Goal: Information Seeking & Learning: Learn about a topic

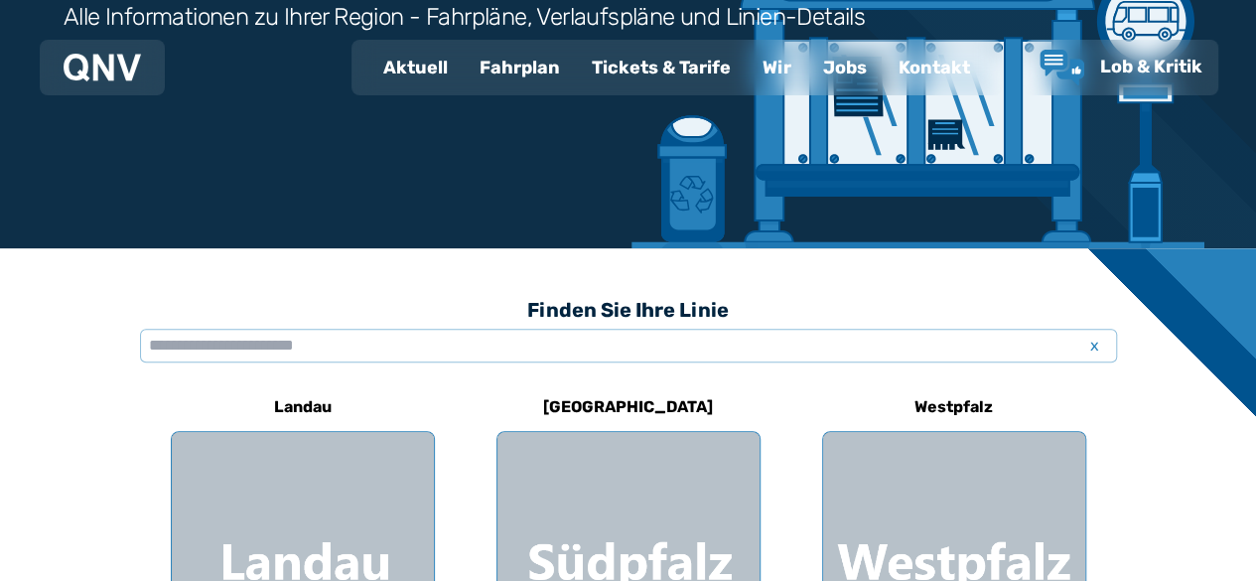
scroll to position [357, 0]
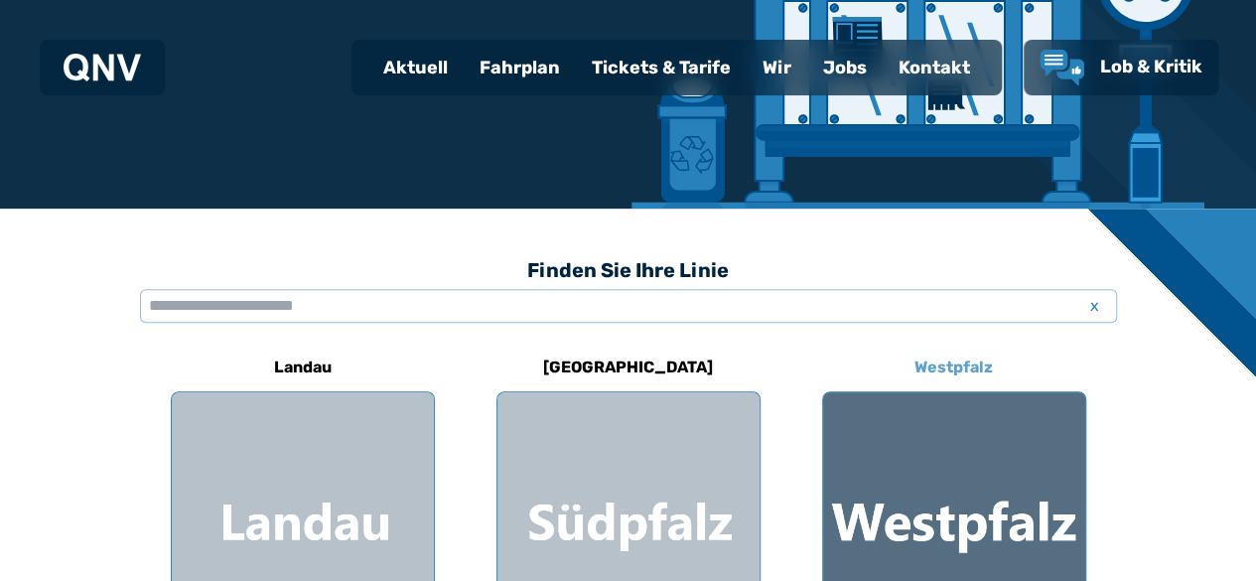
click at [974, 515] on div at bounding box center [954, 523] width 262 height 262
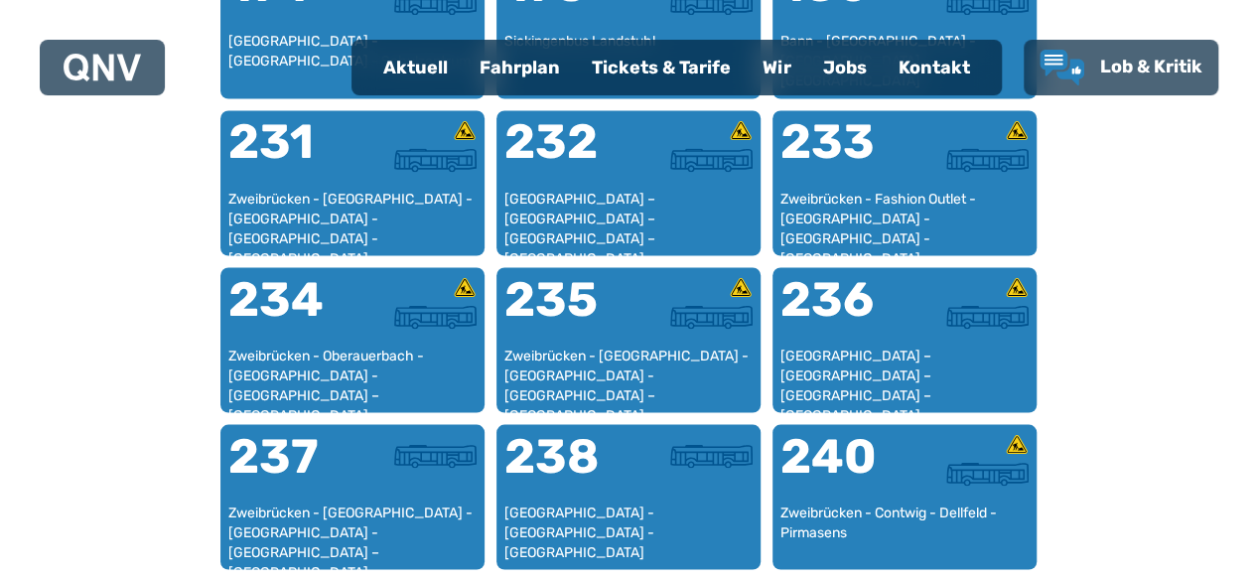
scroll to position [1788, 0]
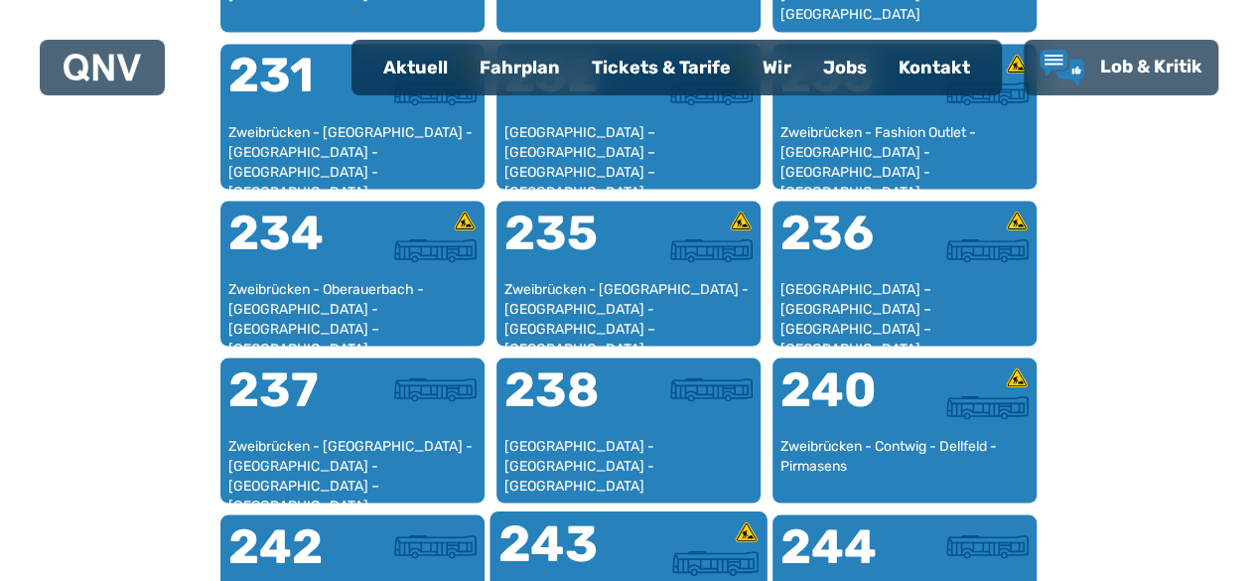
click at [657, 551] on div at bounding box center [693, 562] width 130 height 25
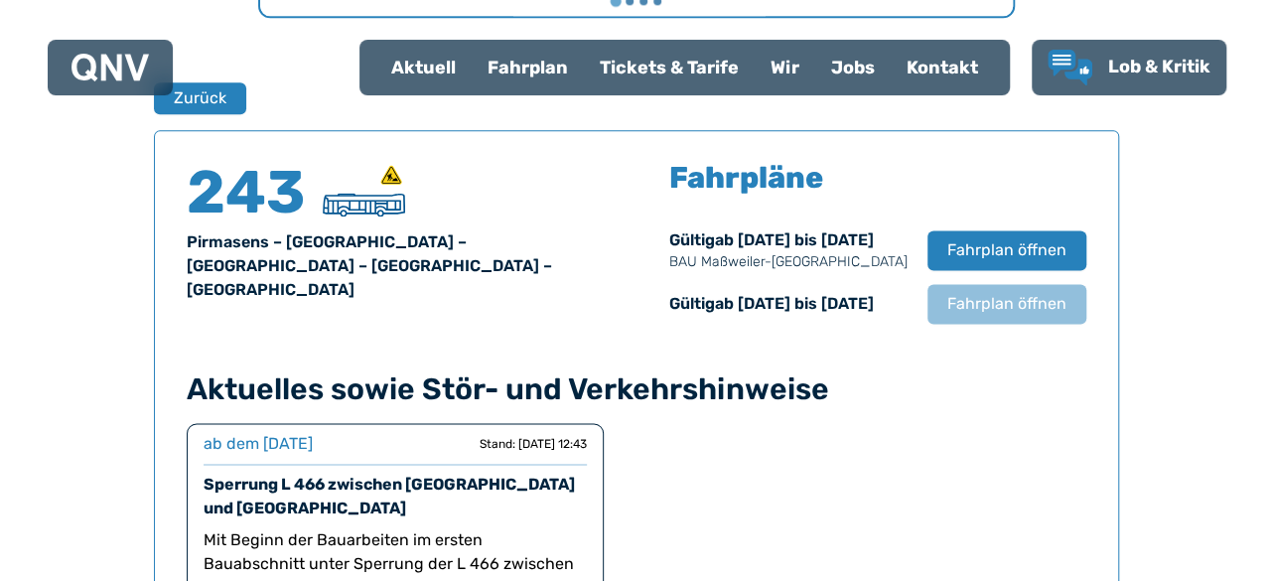
scroll to position [1308, 0]
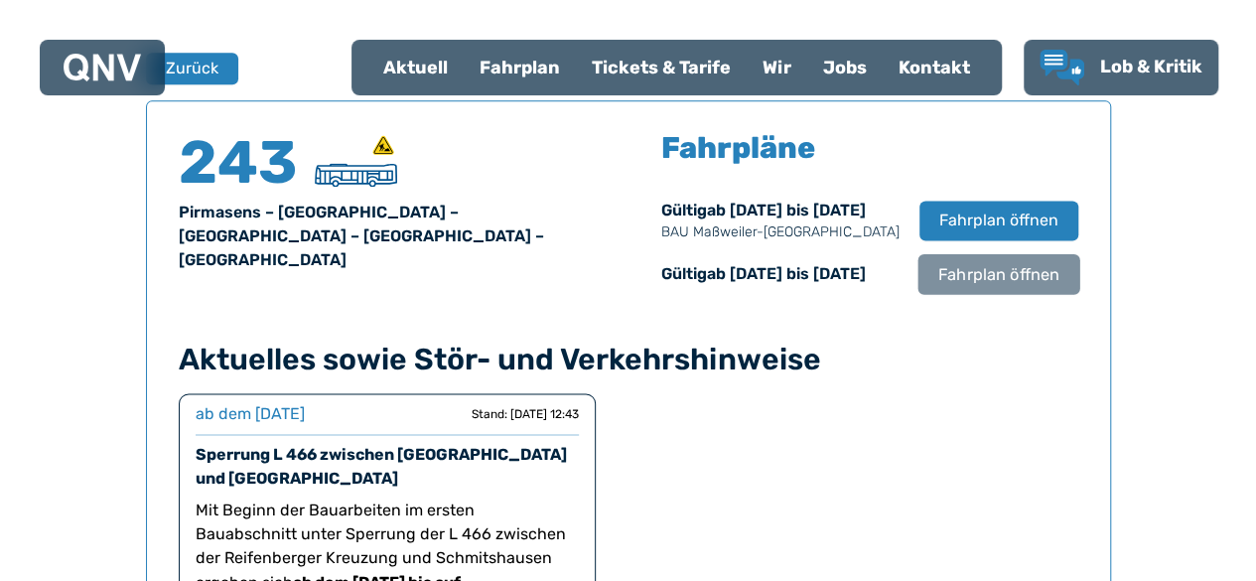
click at [1008, 278] on span "Fahrplan öffnen" at bounding box center [997, 274] width 121 height 24
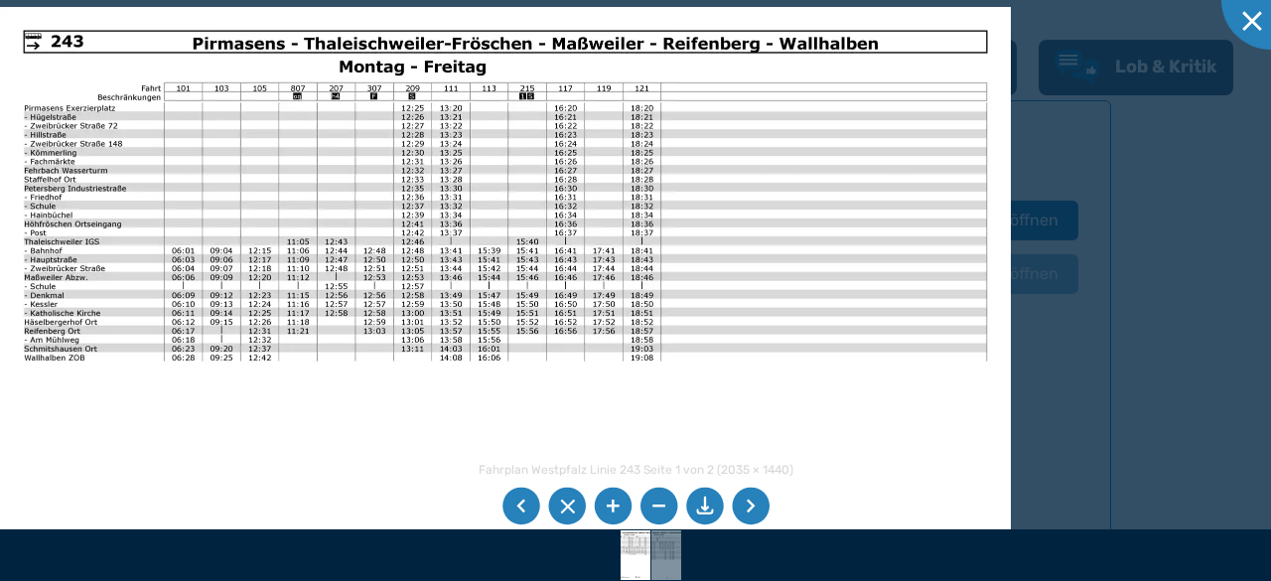
click at [715, 351] on img at bounding box center [505, 364] width 1011 height 715
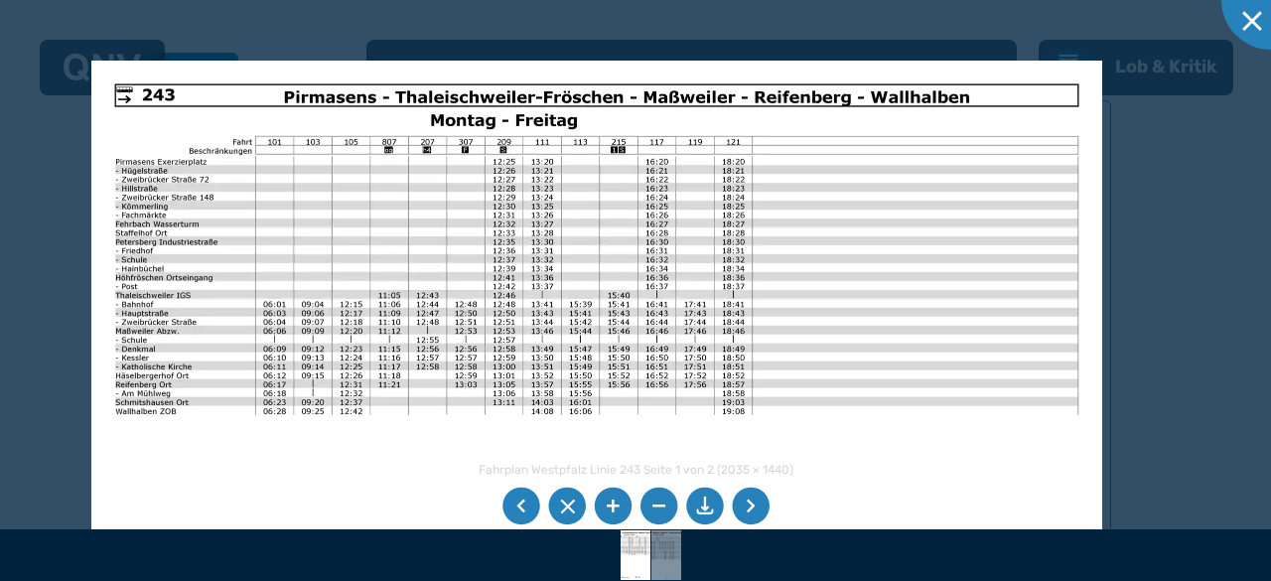
click at [127, 107] on img at bounding box center [596, 418] width 1011 height 715
click at [132, 237] on img at bounding box center [596, 418] width 1011 height 715
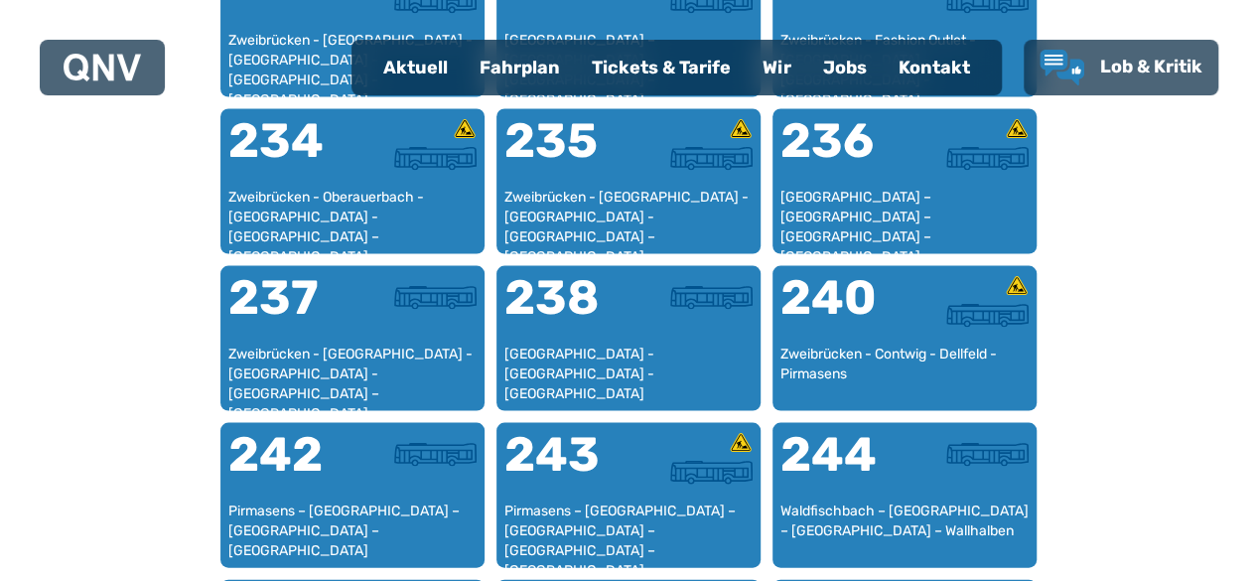
scroll to position [1894, 0]
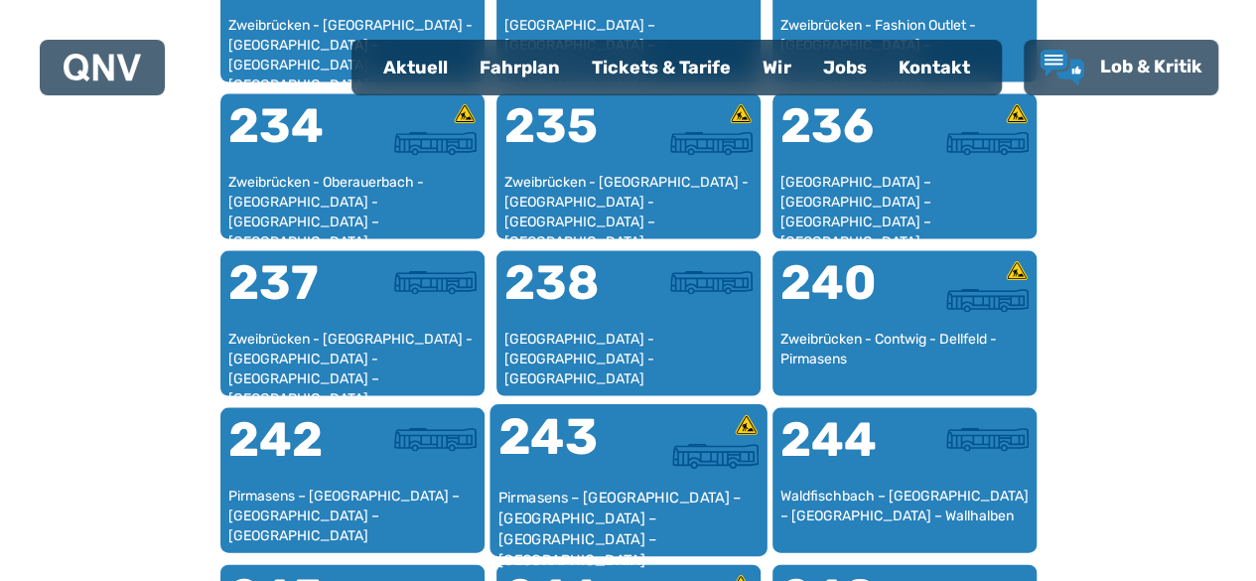
click at [663, 430] on div at bounding box center [693, 429] width 130 height 32
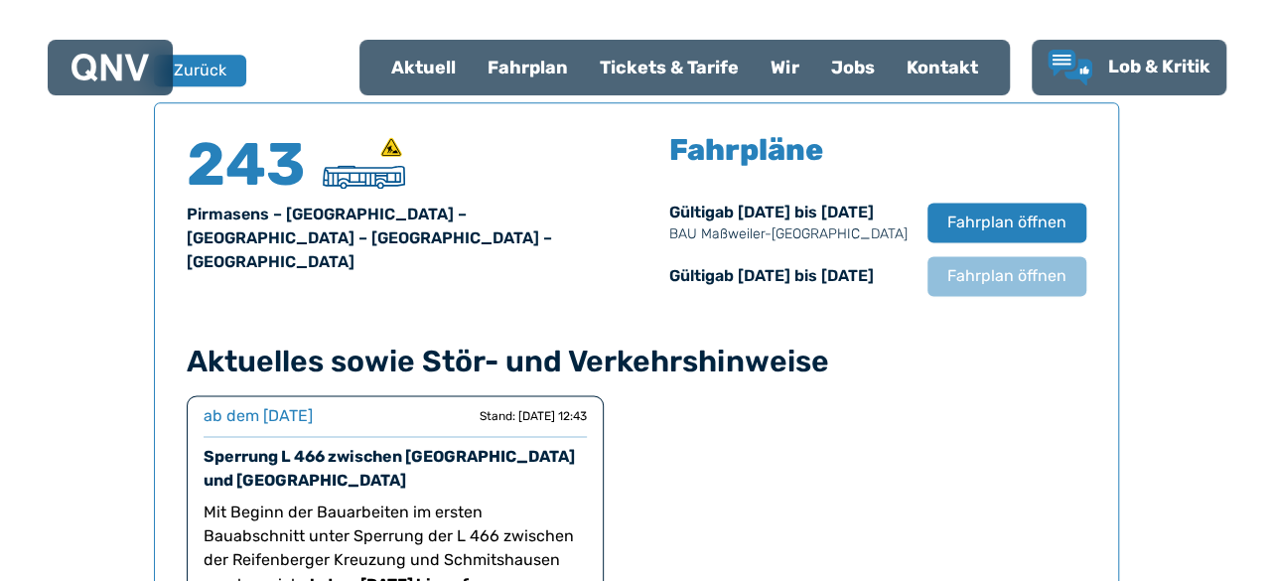
scroll to position [1308, 0]
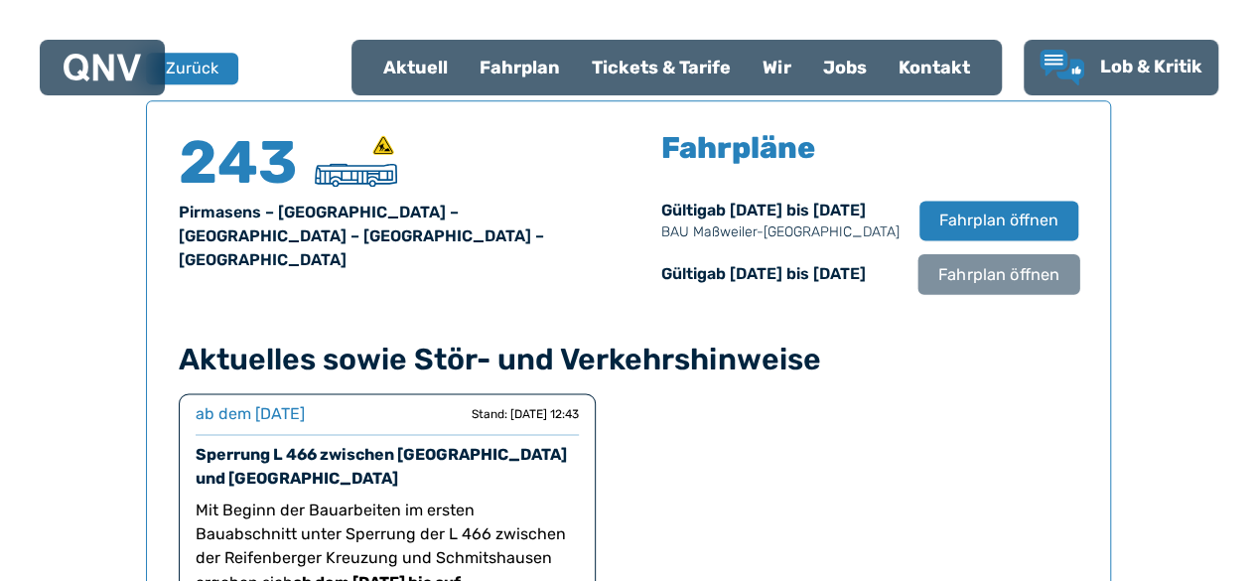
click at [1025, 279] on span "Fahrplan öffnen" at bounding box center [997, 274] width 121 height 24
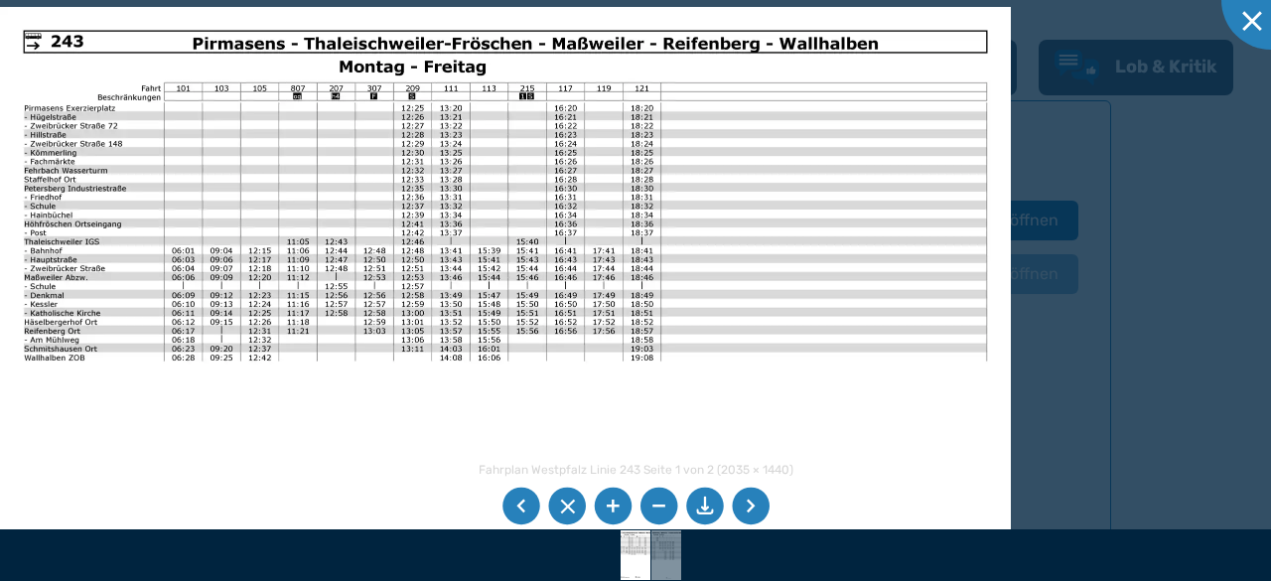
click at [32, 58] on img at bounding box center [505, 364] width 1011 height 715
